Goal: Information Seeking & Learning: Learn about a topic

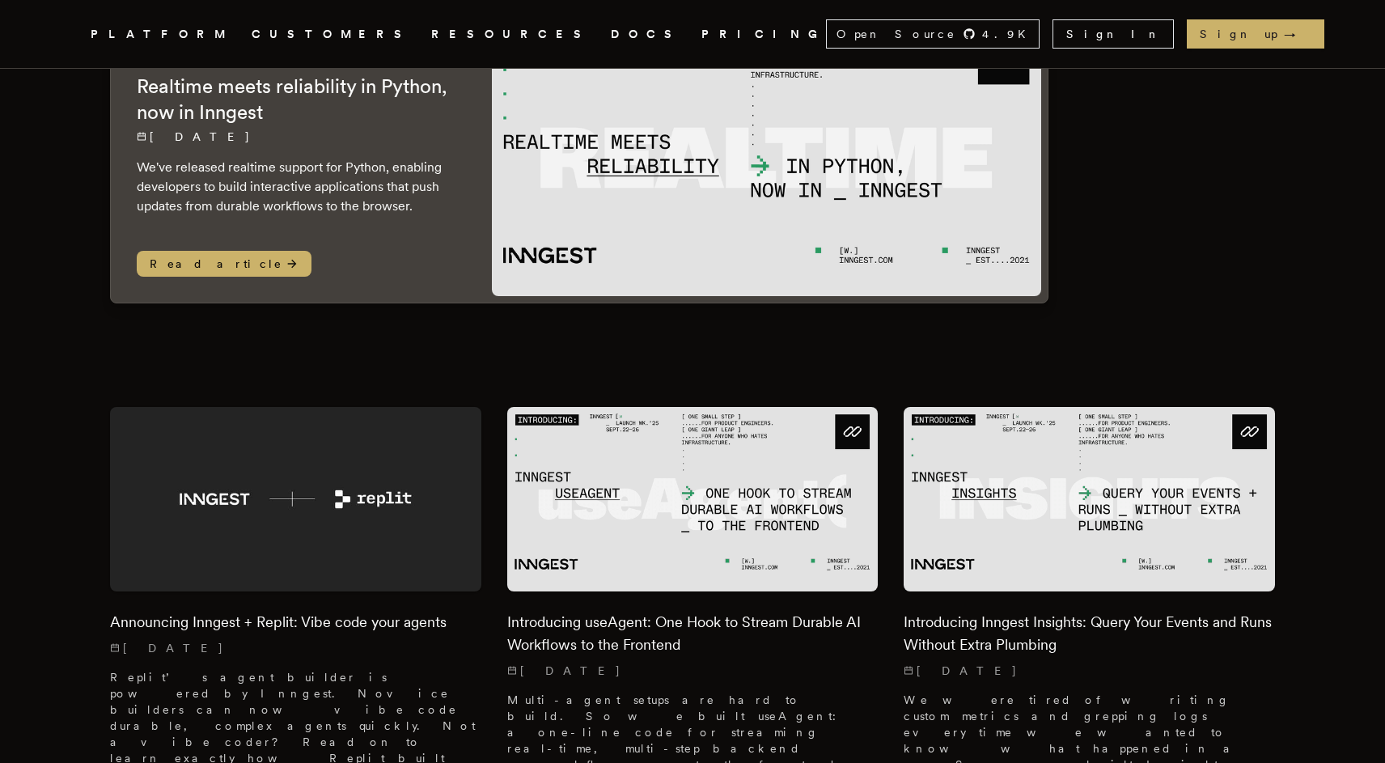
scroll to position [375, 0]
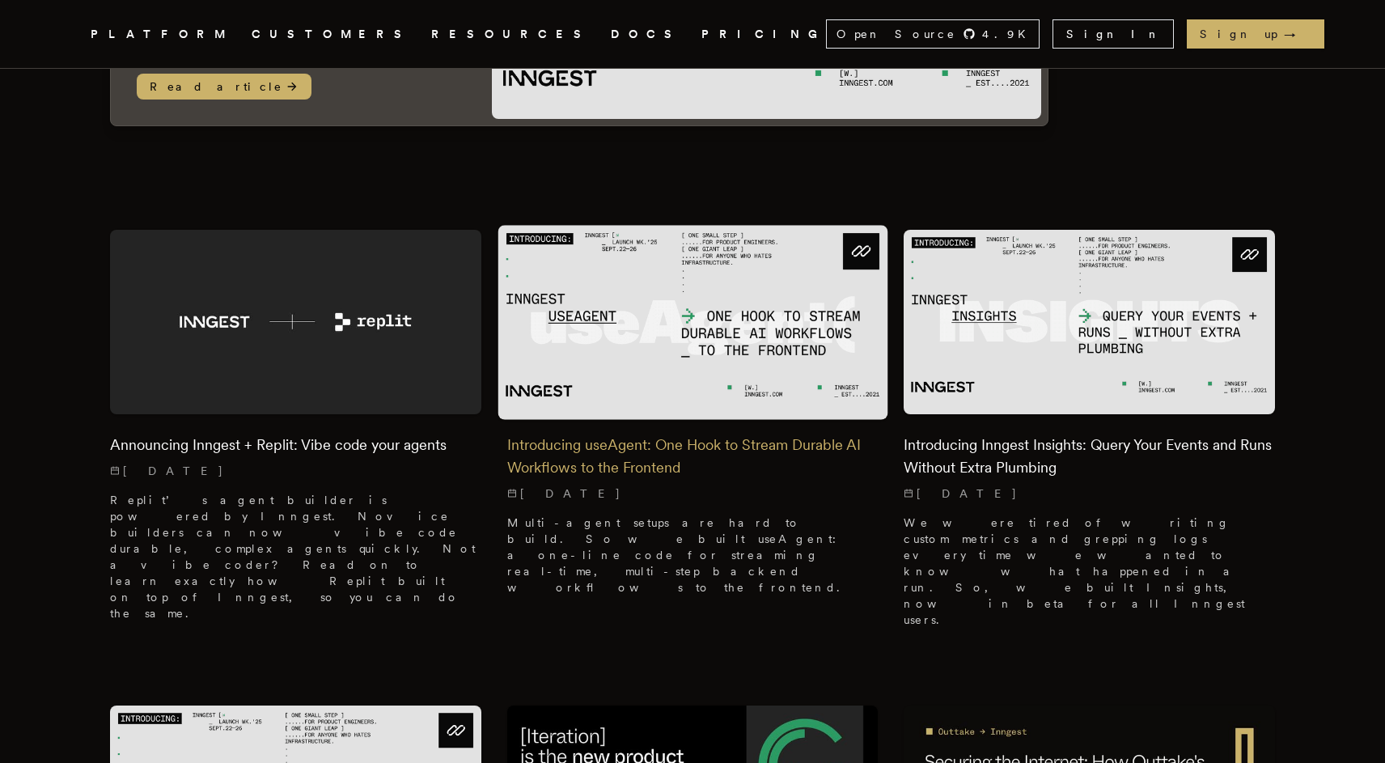
click at [634, 434] on h2 "Introducing useAgent: One Hook to Stream Durable AI Workflows to the Frontend" at bounding box center [692, 456] width 371 height 45
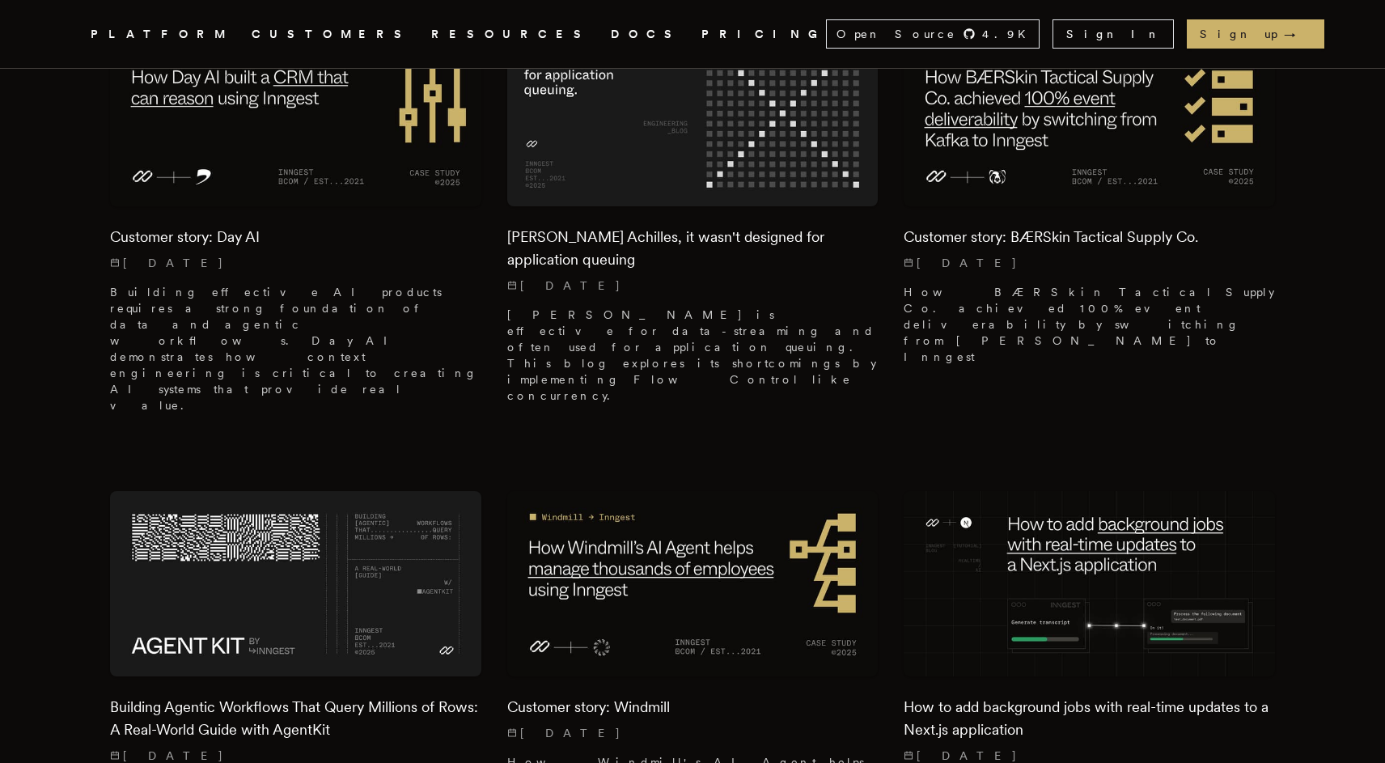
scroll to position [2052, 0]
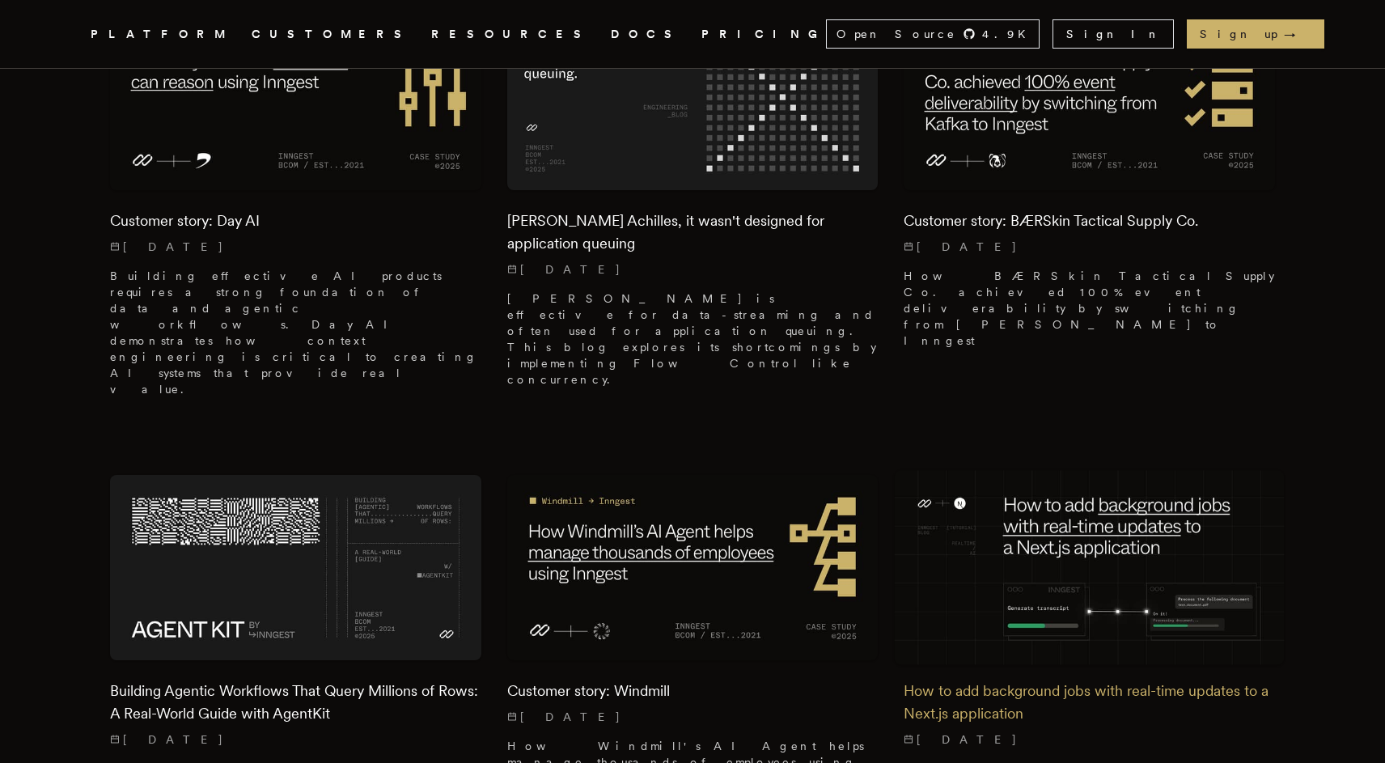
click at [1004, 680] on h2 "How to add background jobs with real-time updates to a Next.js application" at bounding box center [1089, 702] width 371 height 45
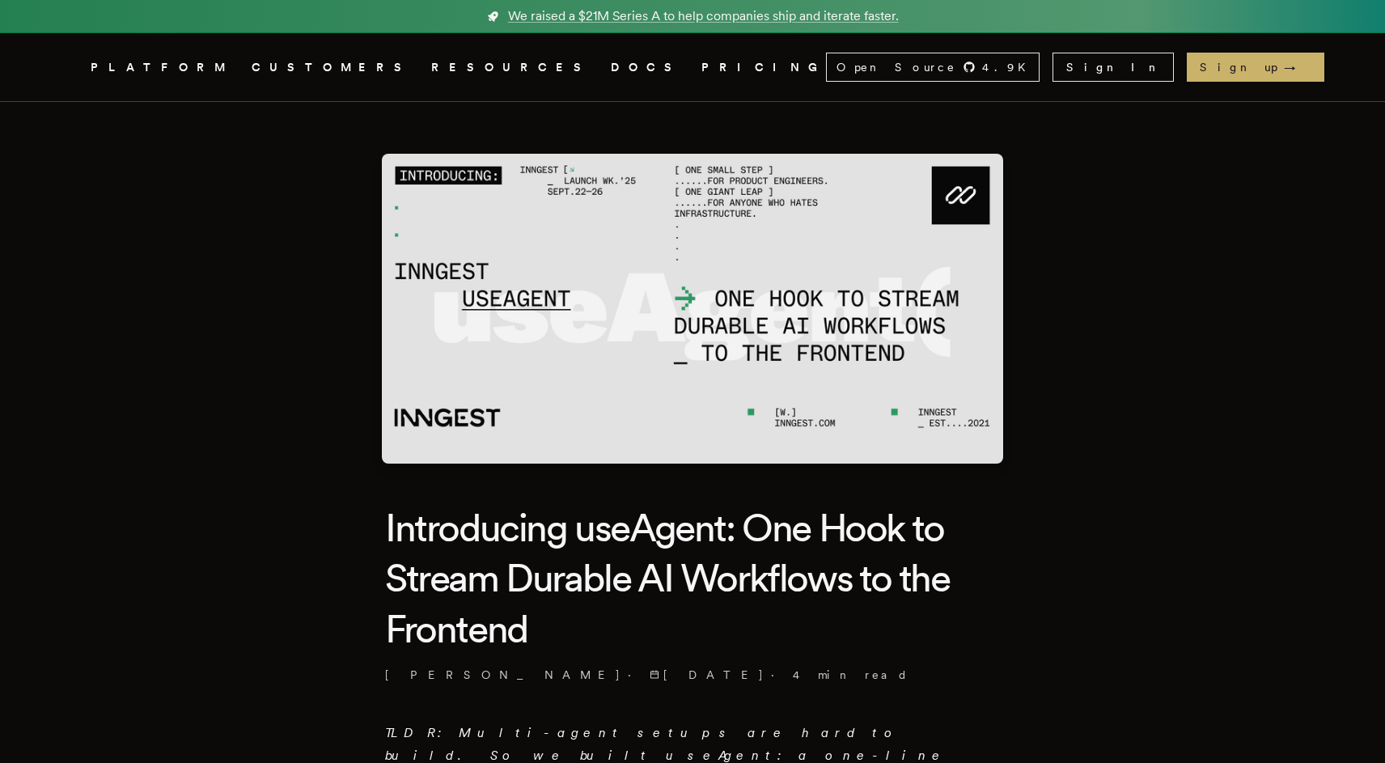
click at [816, 516] on h1 "Introducing useAgent: One Hook to Stream Durable AI Workflows to the Frontend" at bounding box center [692, 577] width 615 height 151
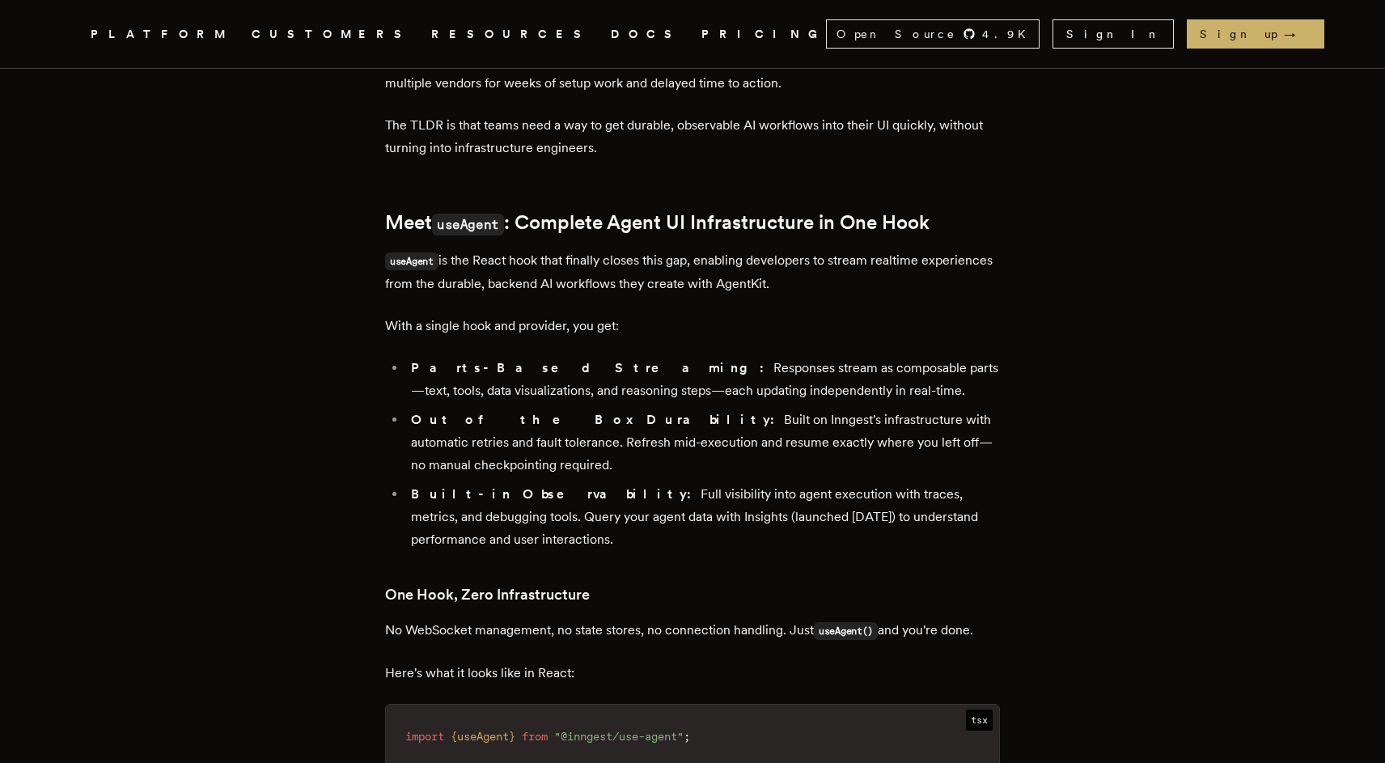
scroll to position [1680, 0]
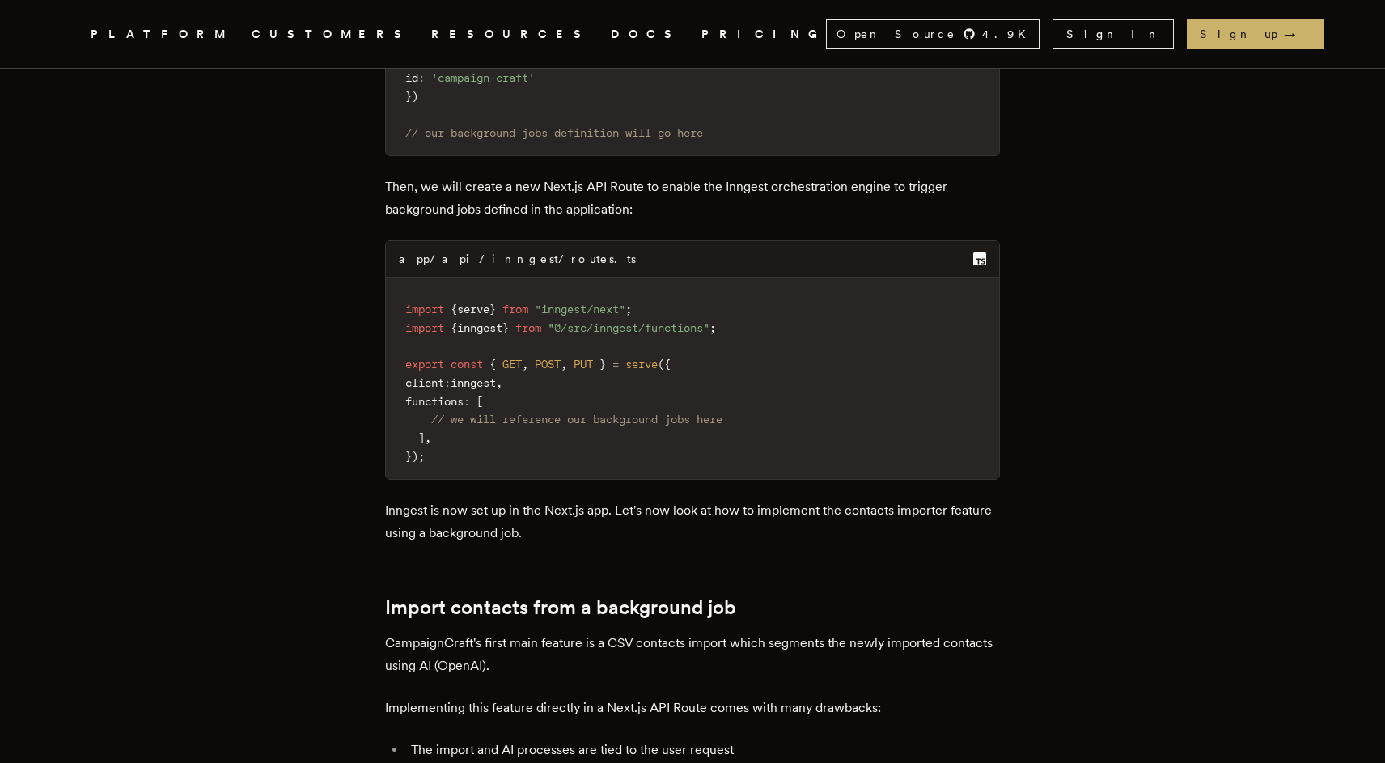
scroll to position [5576, 0]
